Goal: Transaction & Acquisition: Book appointment/travel/reservation

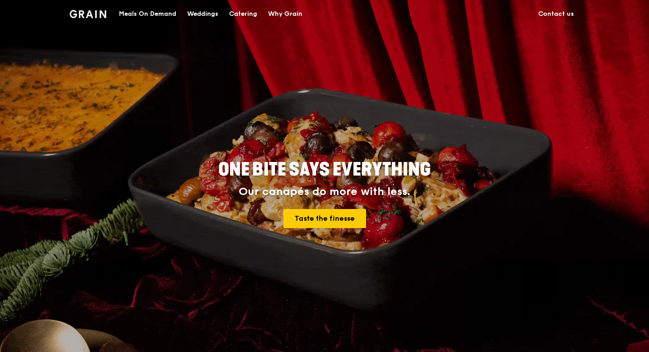
click at [142, 14] on div "Meals On Demand" at bounding box center [147, 13] width 57 height 27
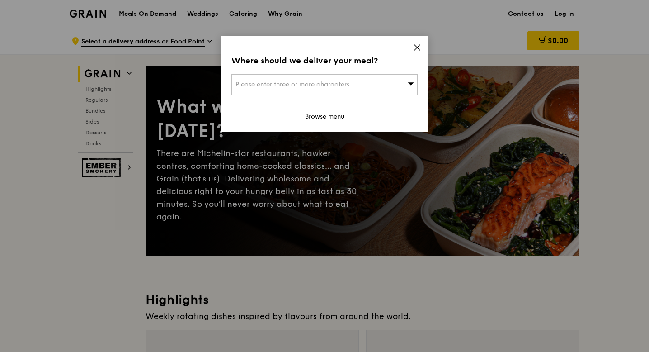
click at [418, 46] on icon at bounding box center [417, 47] width 5 height 5
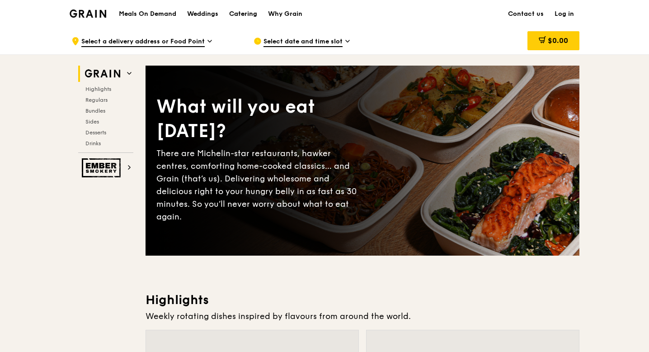
click at [247, 15] on div "Catering" at bounding box center [243, 13] width 28 height 27
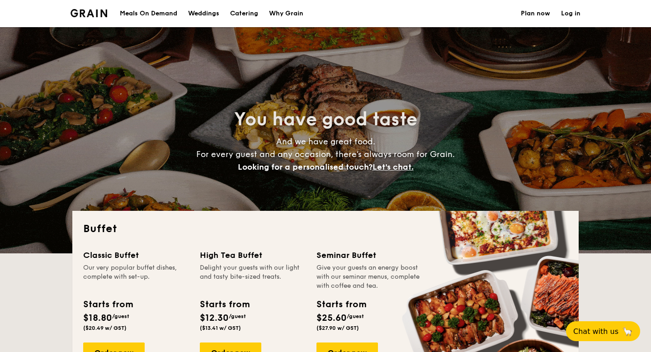
select select
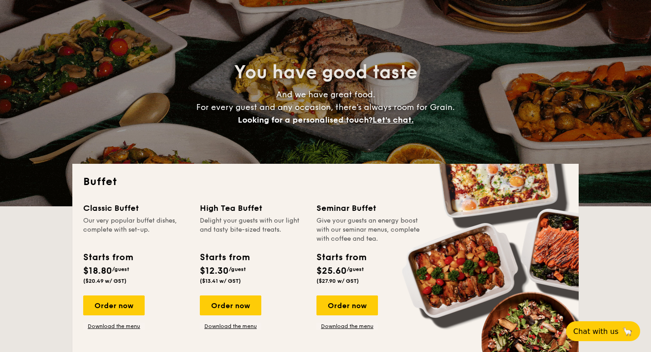
scroll to position [47, 0]
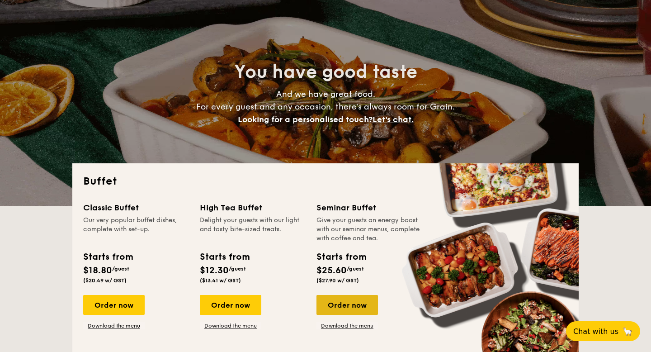
click at [344, 308] on div "Order now" at bounding box center [346, 305] width 61 height 20
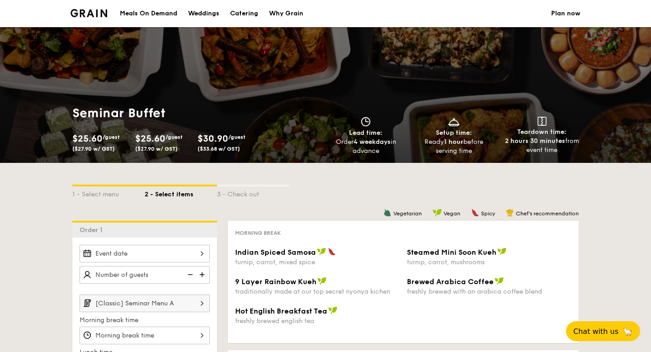
select select
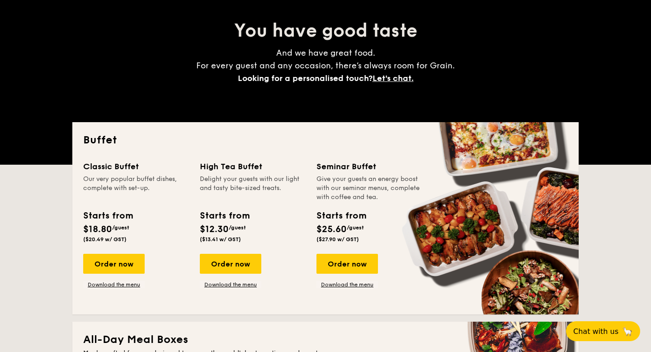
scroll to position [94, 0]
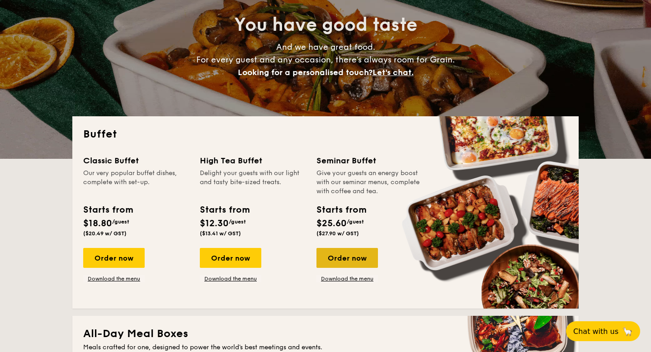
click at [342, 264] on div "Order now" at bounding box center [346, 258] width 61 height 20
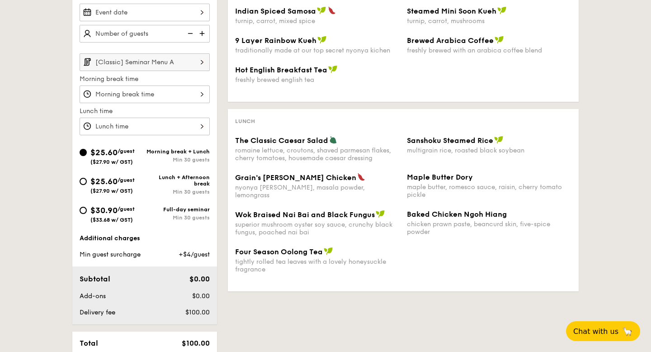
scroll to position [241, 0]
click at [106, 211] on span "$30.90" at bounding box center [103, 210] width 27 height 10
click at [87, 211] on input "$30.90 /guest ($33.68 w/ GST) Full-day seminar Min 30 guests" at bounding box center [83, 209] width 7 height 7
radio input "true"
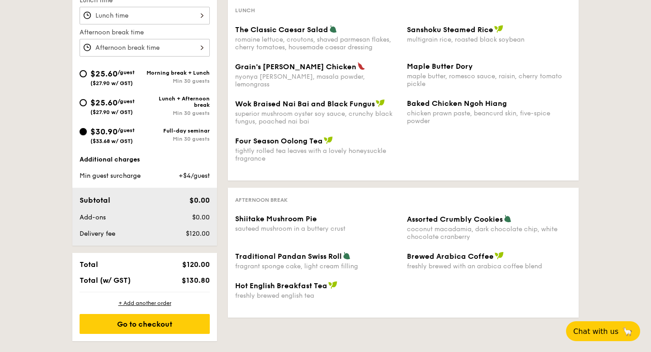
scroll to position [346, 0]
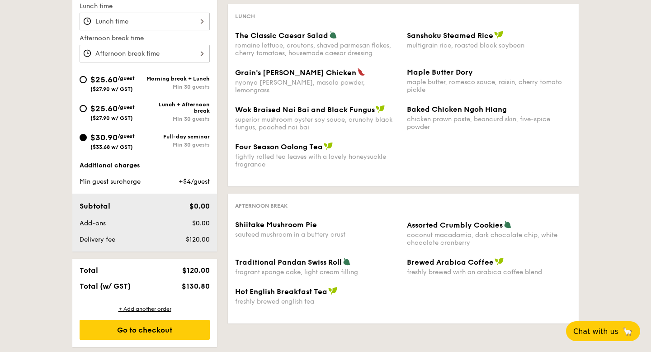
click at [125, 116] on span "($27.90 w/ GST)" at bounding box center [111, 118] width 43 height 6
click at [87, 112] on input "$25.60 /guest ($27.90 w/ GST) Lunch + Afternoon break Min 30 guests" at bounding box center [83, 108] width 7 height 7
radio input "true"
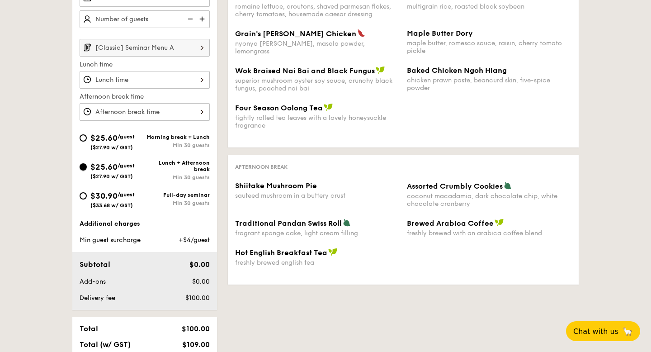
scroll to position [258, 0]
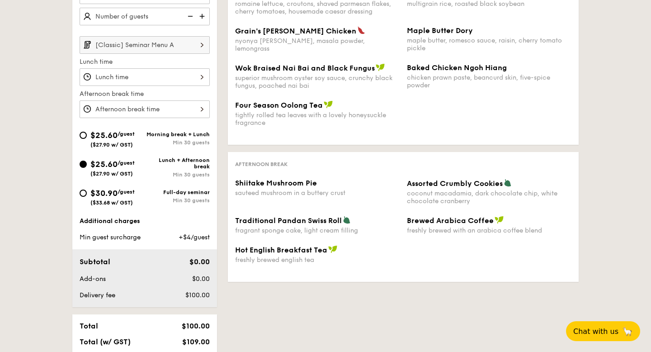
click at [110, 194] on span "$30.90" at bounding box center [103, 193] width 27 height 10
click at [87, 194] on input "$30.90 /guest ($33.68 w/ GST) Full-day seminar Min 30 guests" at bounding box center [83, 192] width 7 height 7
radio input "true"
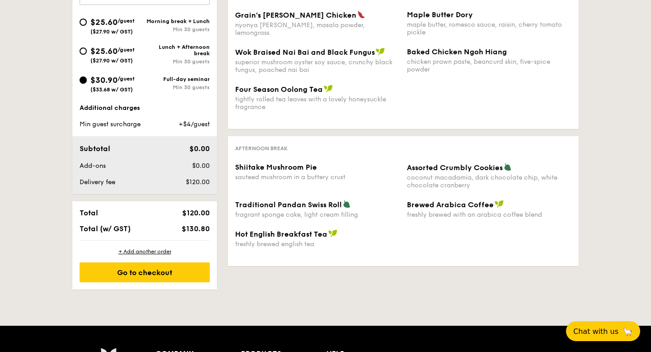
scroll to position [406, 0]
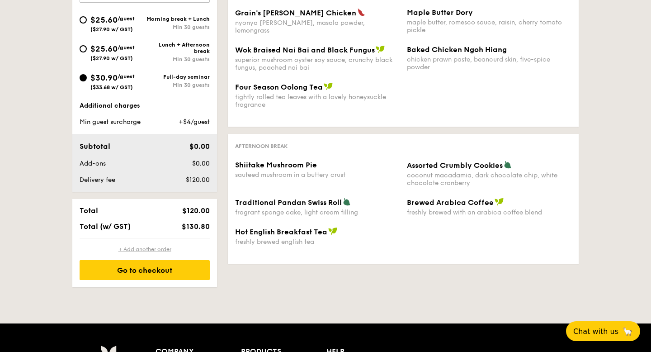
click at [152, 249] on div "+ Add another order" at bounding box center [145, 249] width 130 height 7
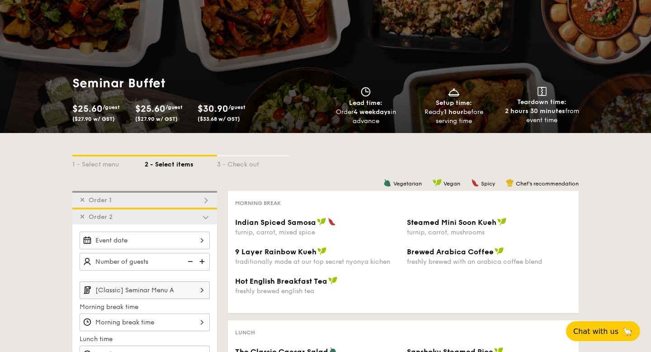
scroll to position [0, 0]
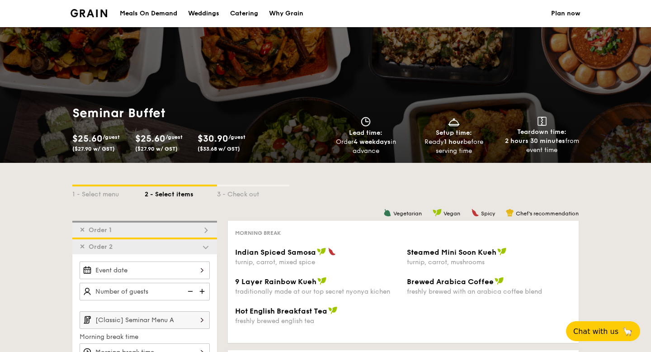
select select
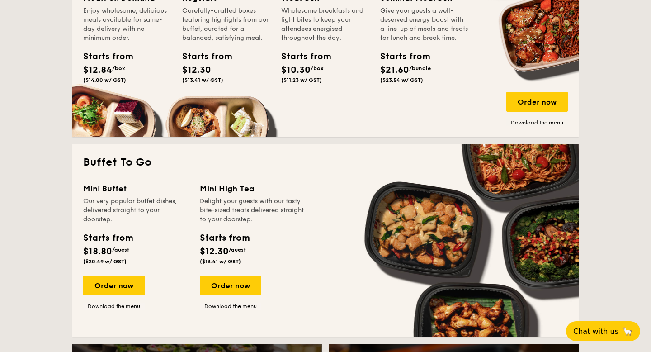
scroll to position [428, 0]
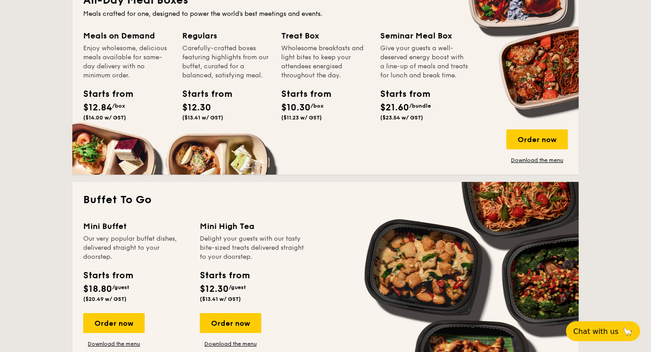
click at [107, 102] on span "$12.84" at bounding box center [97, 107] width 29 height 11
click at [107, 146] on div "Meals on Demand Enjoy wholesome, delicious meals available for same-day deliver…" at bounding box center [132, 87] width 99 height 117
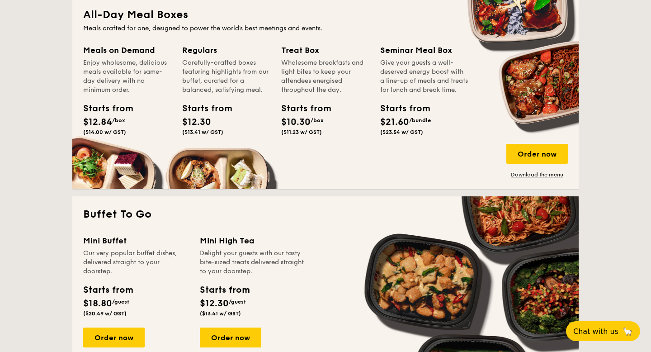
scroll to position [407, 0]
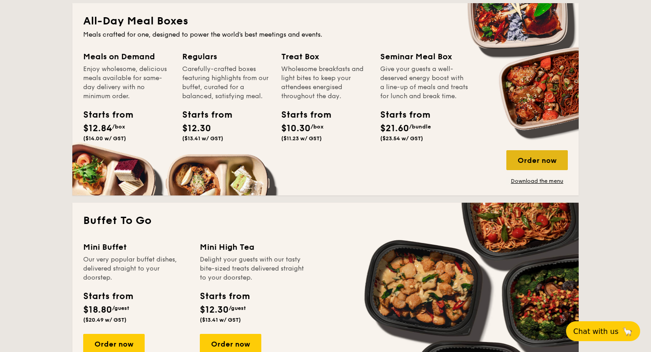
click at [565, 161] on div "Order now" at bounding box center [536, 160] width 61 height 20
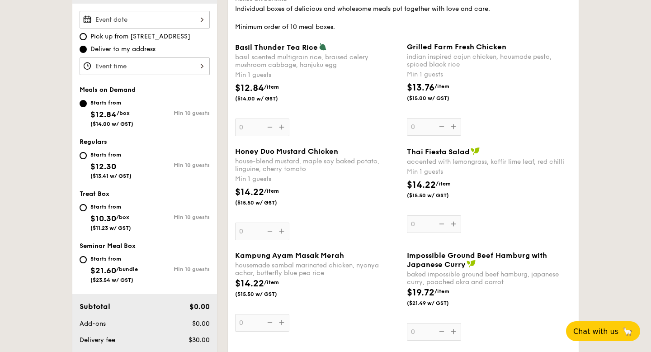
scroll to position [275, 0]
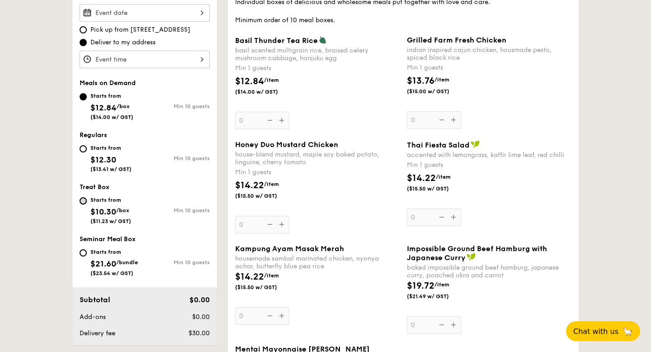
click at [82, 202] on input "Starts from $10.30 /box ($11.23 w/ GST) Min 10 guests" at bounding box center [83, 200] width 7 height 7
radio input "true"
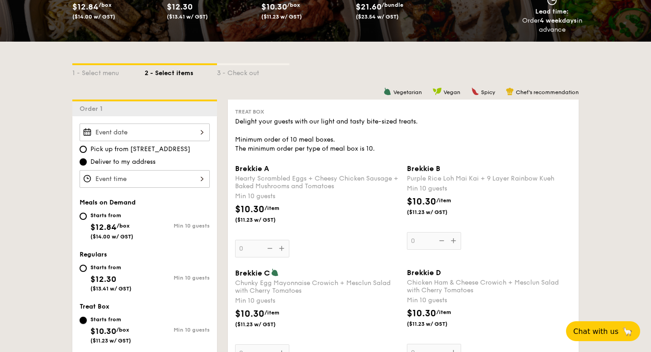
scroll to position [151, 0]
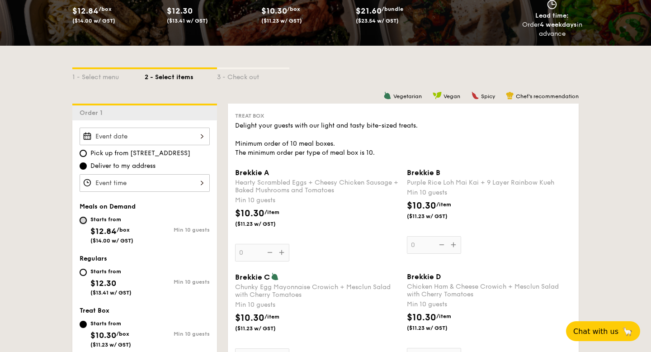
click at [86, 219] on input "Starts from $12.84 /box ($14.00 w/ GST) Min 10 guests" at bounding box center [83, 220] width 7 height 7
radio input "true"
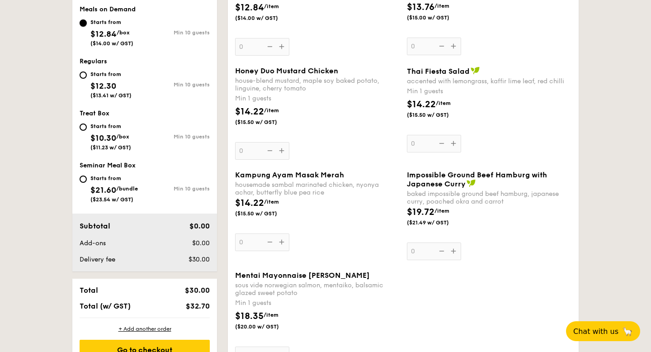
scroll to position [349, 0]
click at [83, 181] on input "Starts from $21.60 /bundle ($23.54 w/ GST) Min 10 guests" at bounding box center [83, 178] width 7 height 7
radio input "true"
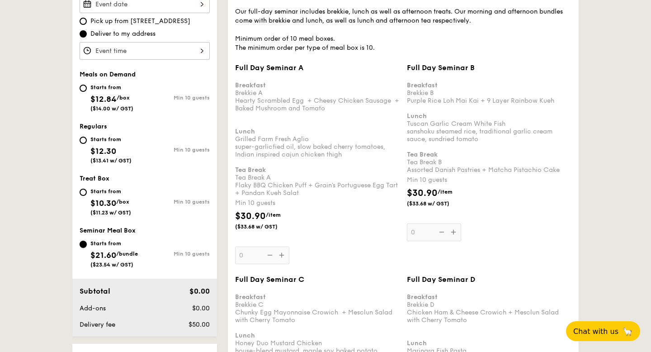
scroll to position [296, 0]
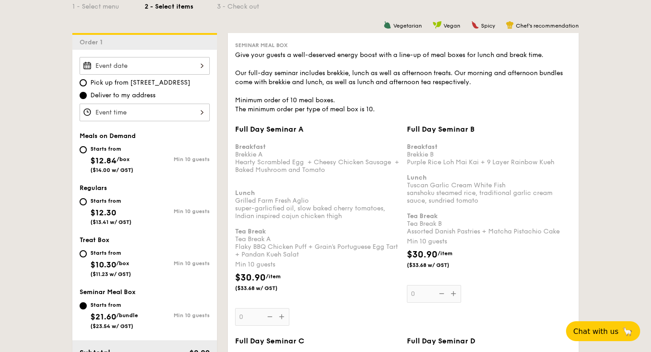
drag, startPoint x: 261, startPoint y: 282, endPoint x: 267, endPoint y: 246, distance: 35.8
click at [267, 246] on div "Full Day Seminar A Breakfast Brekkie A Hearty Scrambled Egg  + Cheesy Chicken S…" at bounding box center [317, 225] width 165 height 201
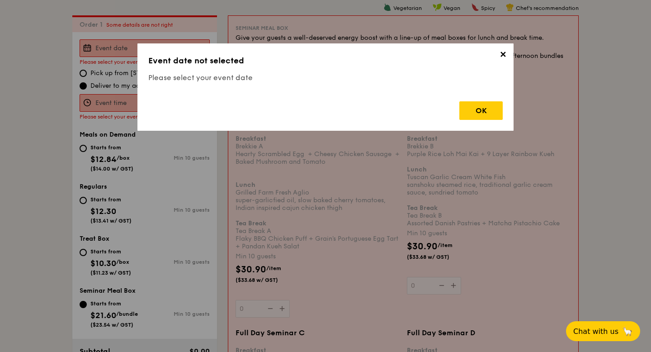
scroll to position [241, 0]
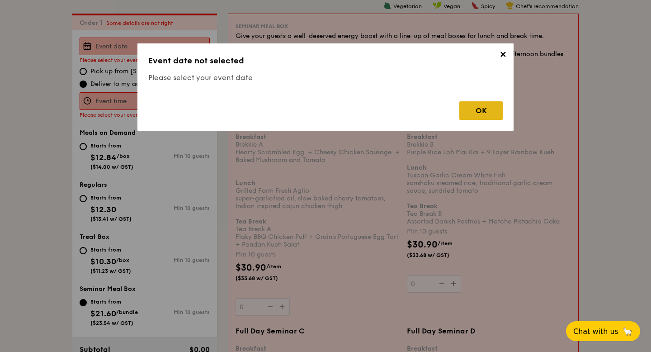
click at [483, 105] on div "OK" at bounding box center [480, 110] width 43 height 19
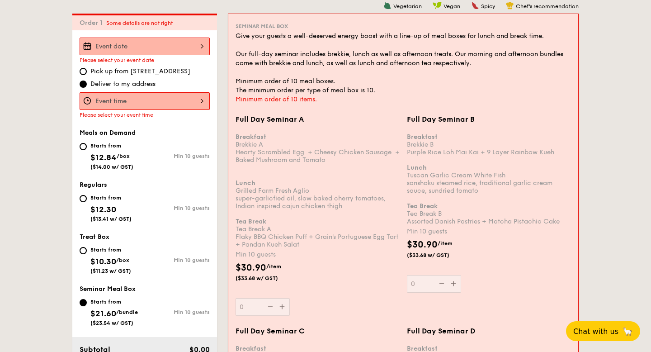
click at [339, 279] on div "$30.90 /item ($33.68 w/ GST)" at bounding box center [317, 277] width 171 height 32
click at [290, 298] on input "0" at bounding box center [263, 307] width 54 height 18
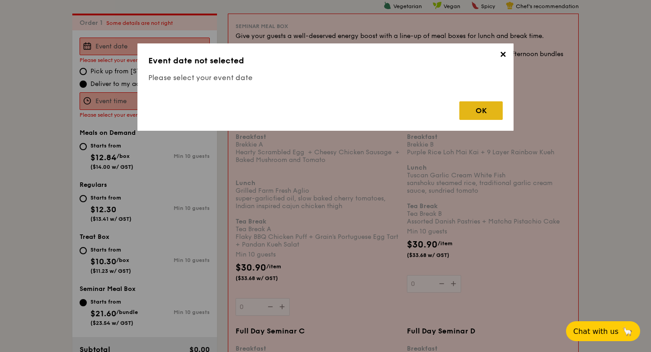
click at [479, 116] on div "OK" at bounding box center [480, 110] width 43 height 19
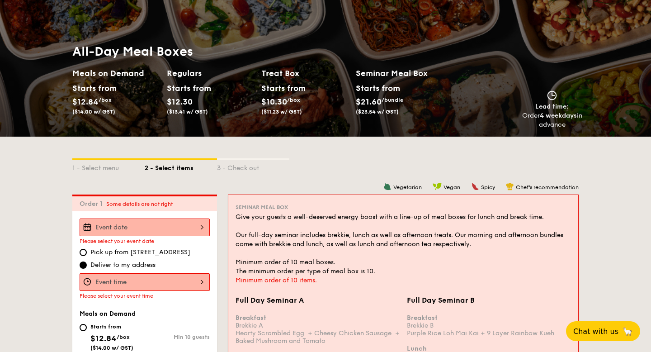
scroll to position [0, 0]
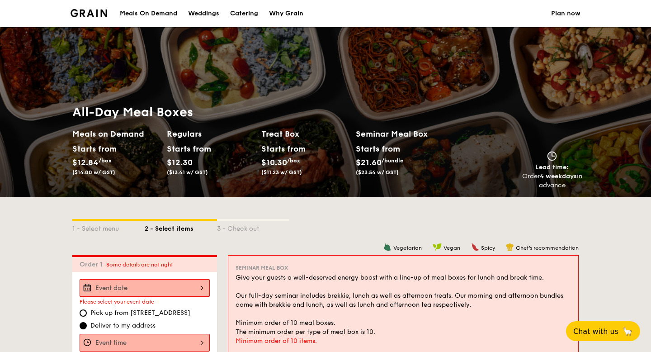
select select
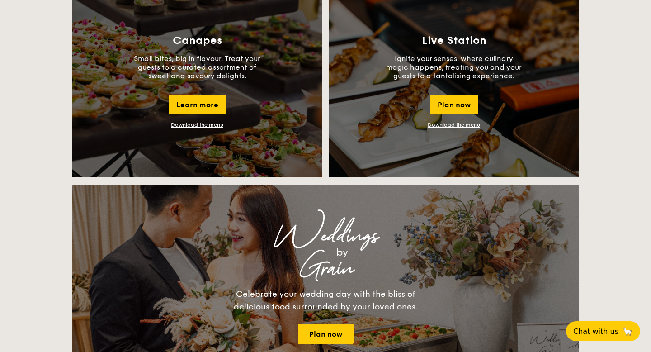
scroll to position [830, 0]
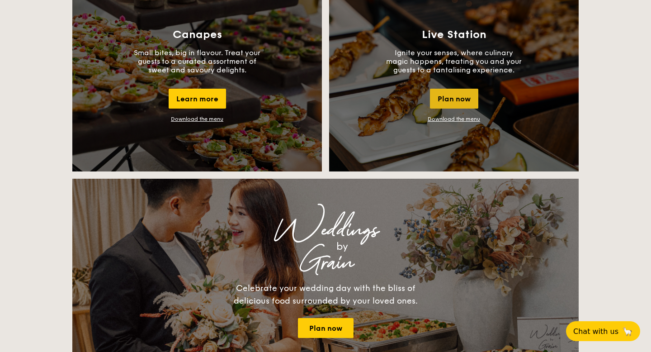
click at [449, 100] on div "Plan now" at bounding box center [454, 99] width 48 height 20
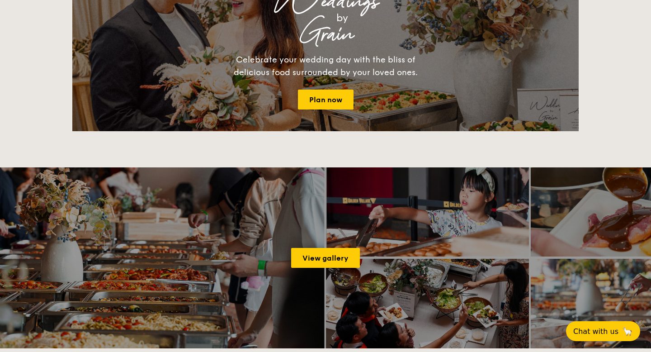
scroll to position [1062, 0]
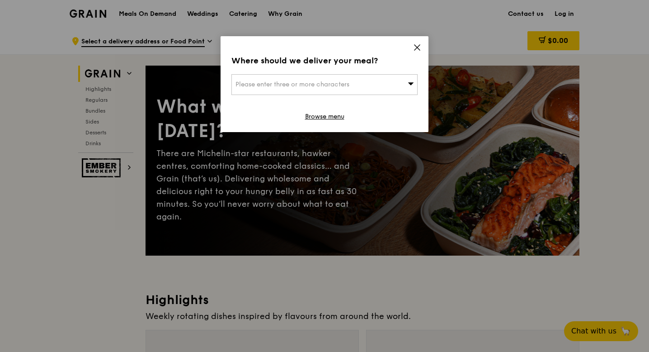
click at [416, 47] on icon at bounding box center [417, 47] width 8 height 8
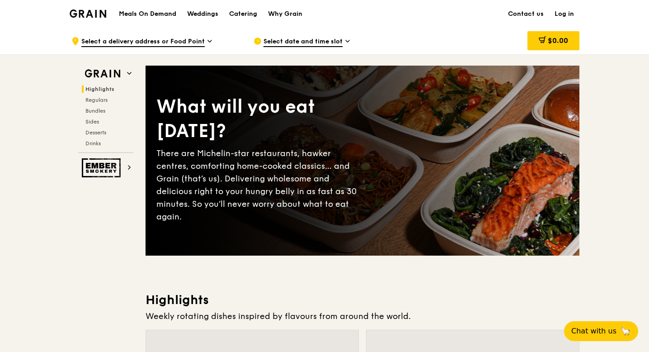
click at [143, 15] on h1 "Meals On Demand" at bounding box center [147, 13] width 57 height 9
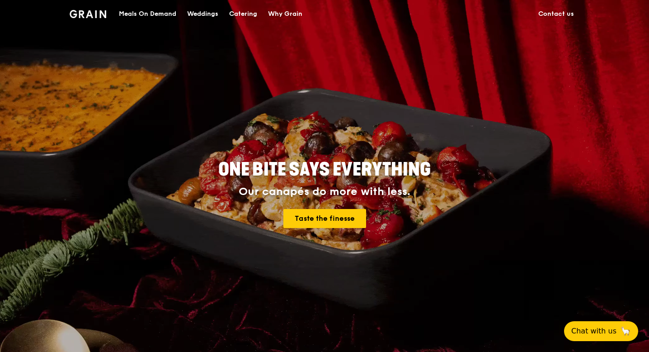
click at [257, 15] on div "Catering" at bounding box center [243, 13] width 28 height 27
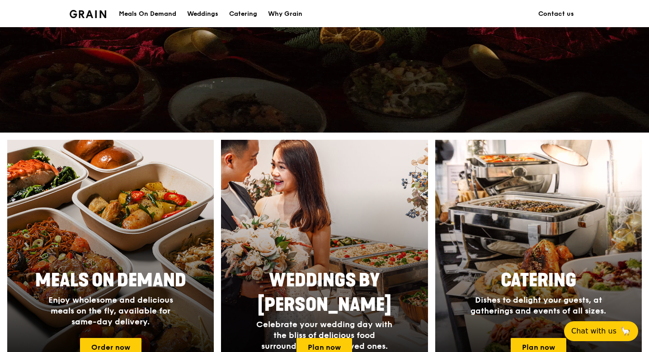
scroll to position [220, 0]
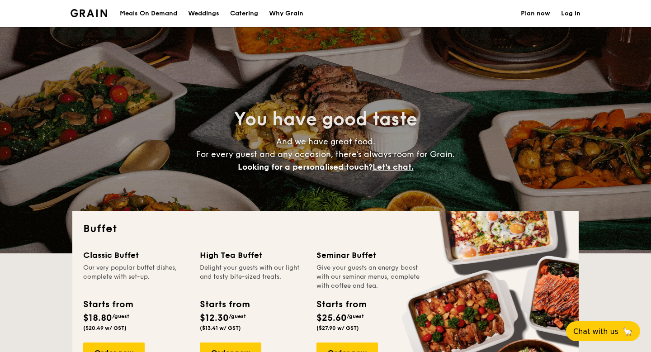
select select
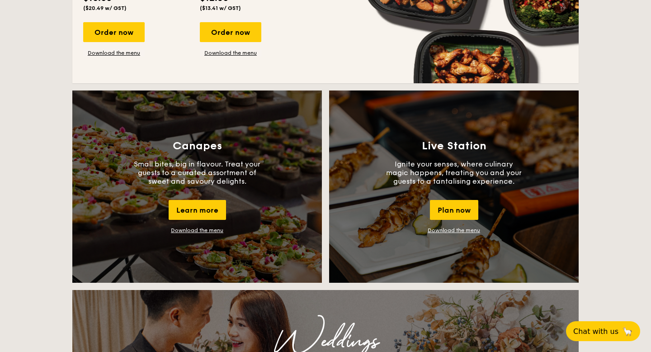
scroll to position [719, 0]
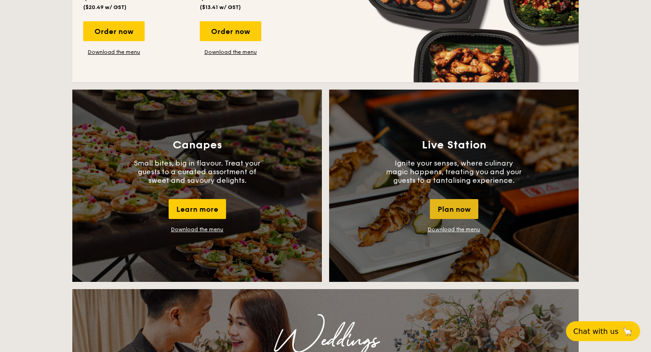
click at [461, 212] on div "Plan now" at bounding box center [454, 209] width 48 height 20
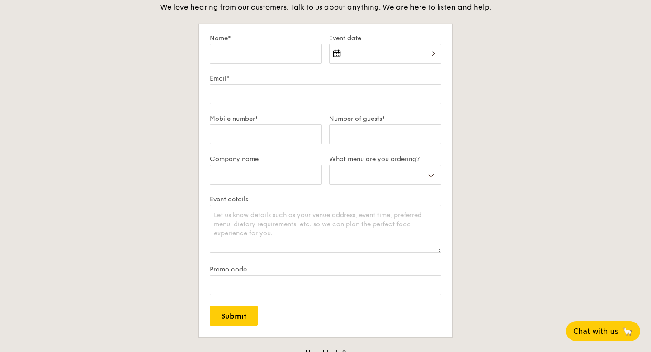
scroll to position [1507, 0]
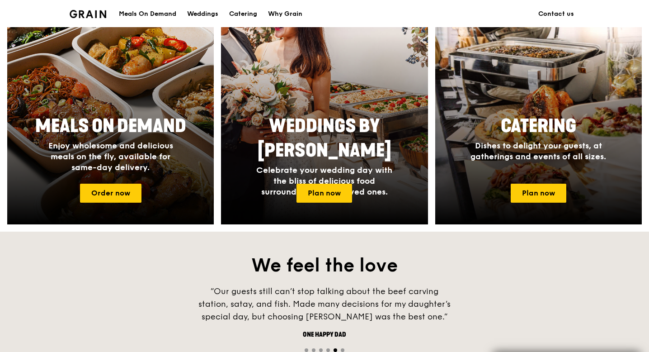
scroll to position [382, 0]
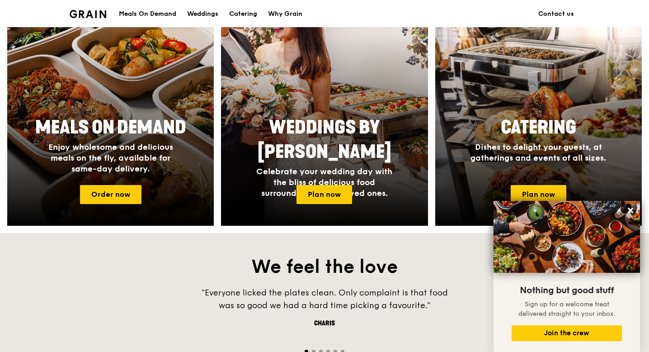
click at [130, 250] on div "We feel the love “Ordering was simple, the food classy, healthy yet delicious. …" at bounding box center [324, 305] width 649 height 144
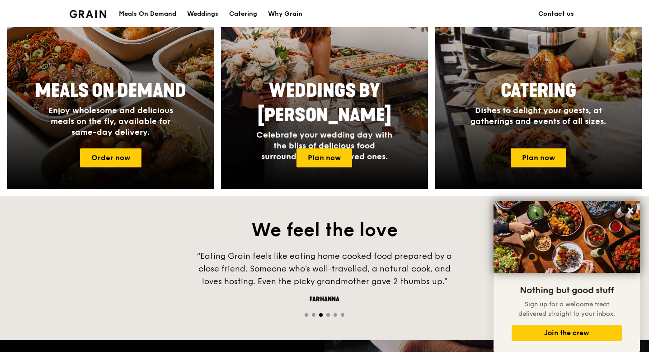
scroll to position [426, 0]
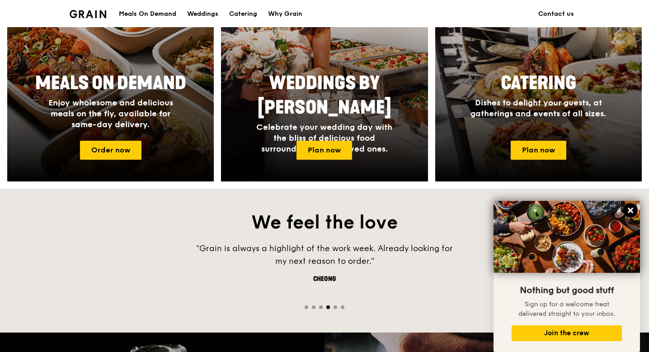
click at [627, 209] on icon at bounding box center [631, 210] width 8 height 8
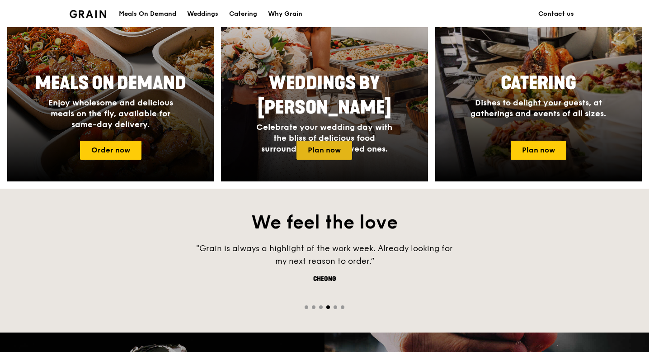
click at [312, 149] on link "Plan now" at bounding box center [325, 150] width 56 height 19
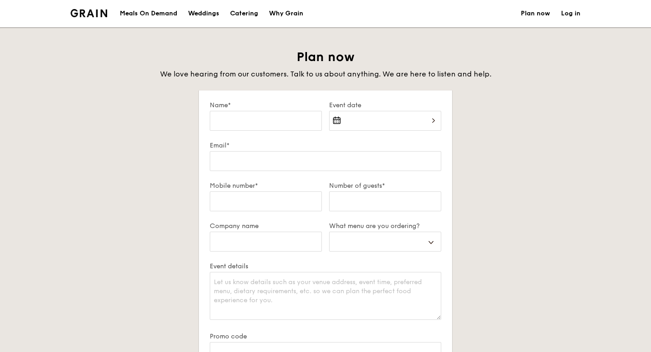
select select
